Goal: Task Accomplishment & Management: Manage account settings

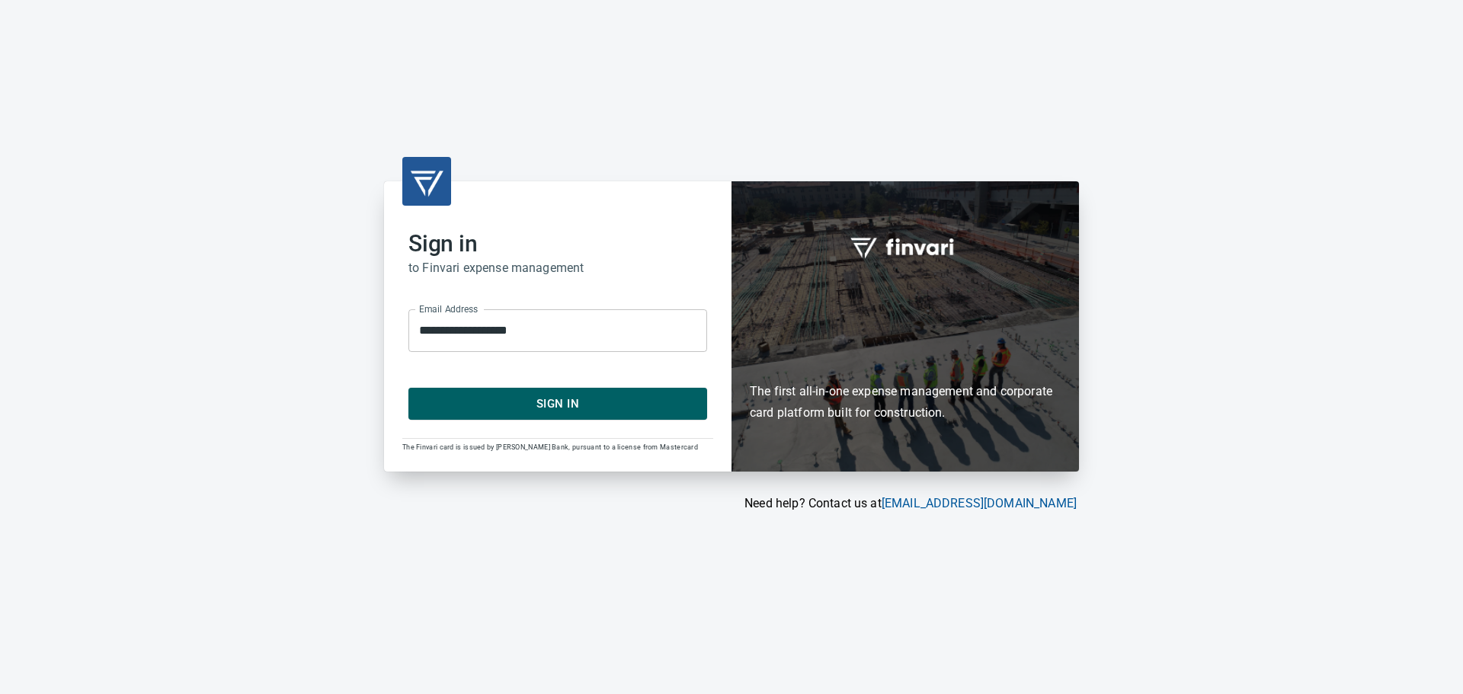
drag, startPoint x: 0, startPoint y: 0, endPoint x: 557, endPoint y: 399, distance: 685.4
click at [556, 399] on span "Sign In" at bounding box center [557, 404] width 265 height 20
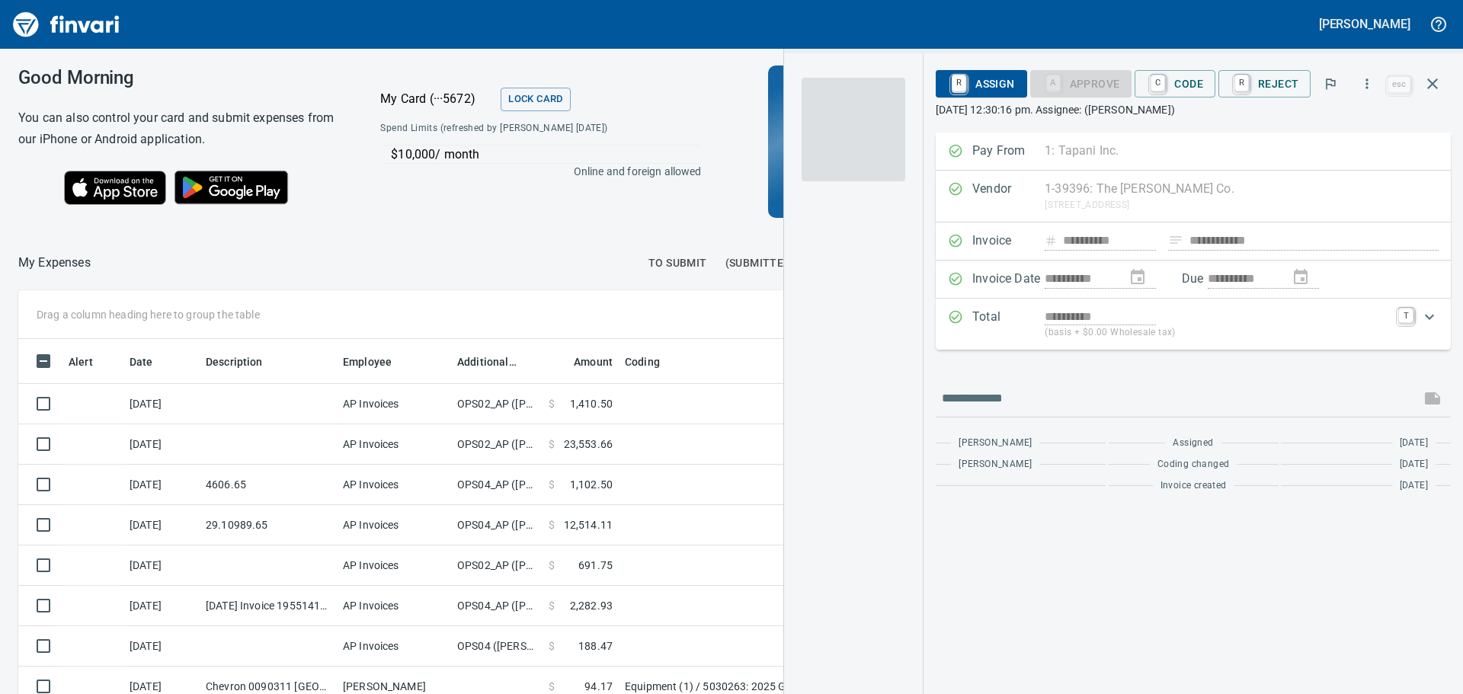
scroll to position [504, 1011]
click at [548, 248] on div at bounding box center [365, 263] width 549 height 37
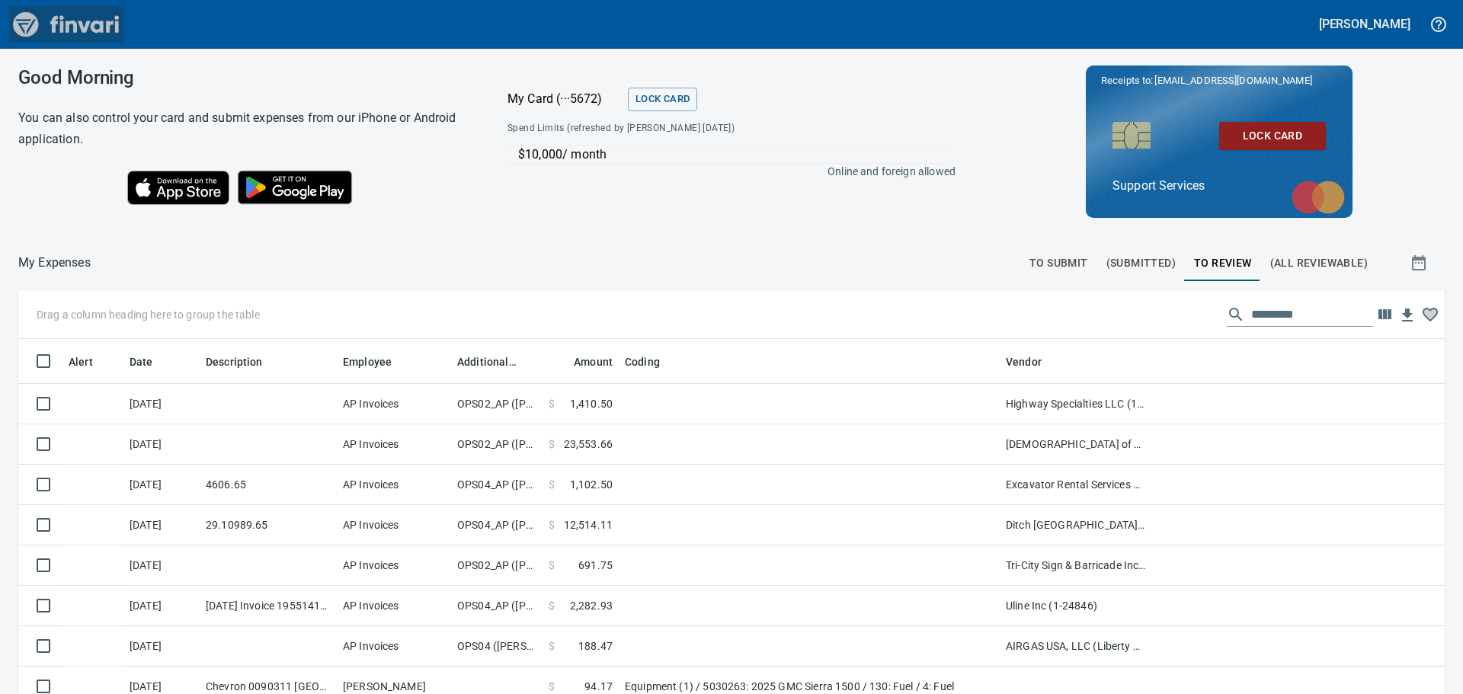
drag, startPoint x: 30, startPoint y: 21, endPoint x: 54, endPoint y: 44, distance: 34.0
click at [30, 21] on img "Finvari" at bounding box center [66, 24] width 114 height 37
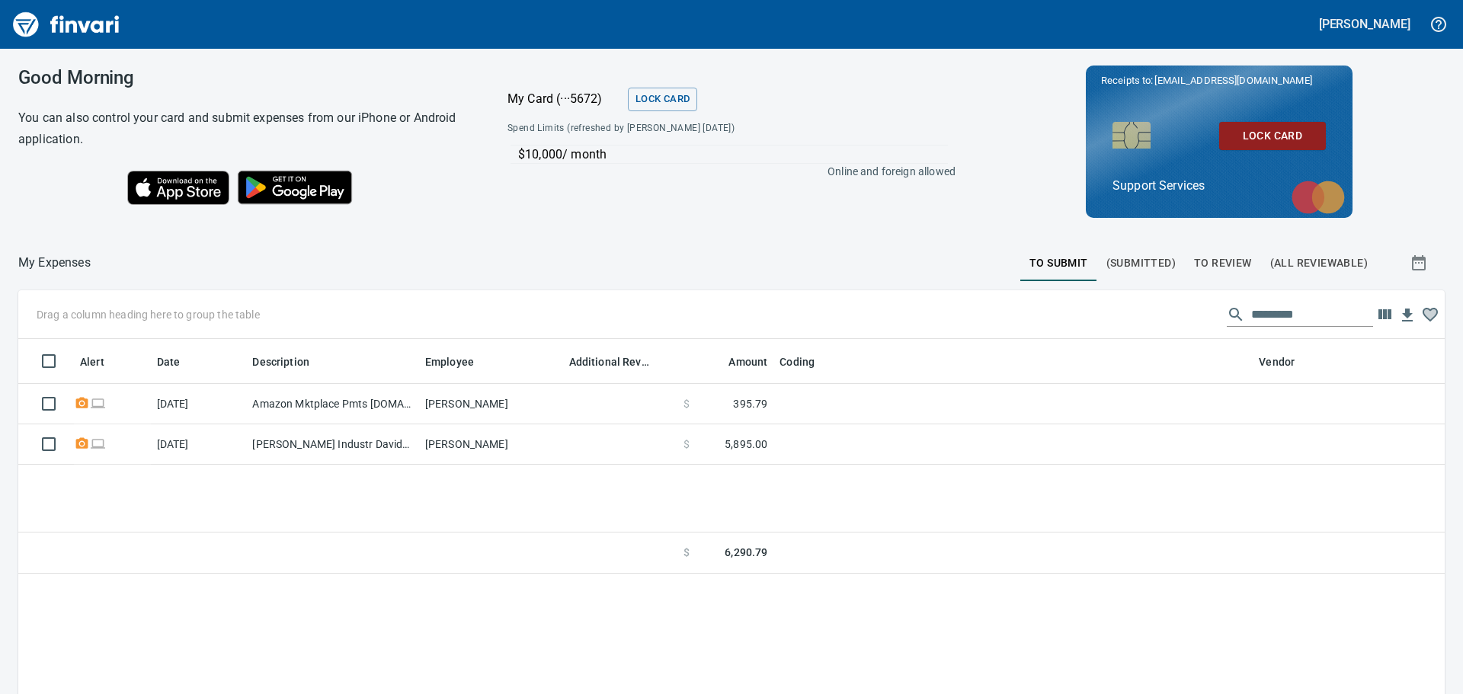
scroll to position [515, 1404]
